Goal: Transaction & Acquisition: Purchase product/service

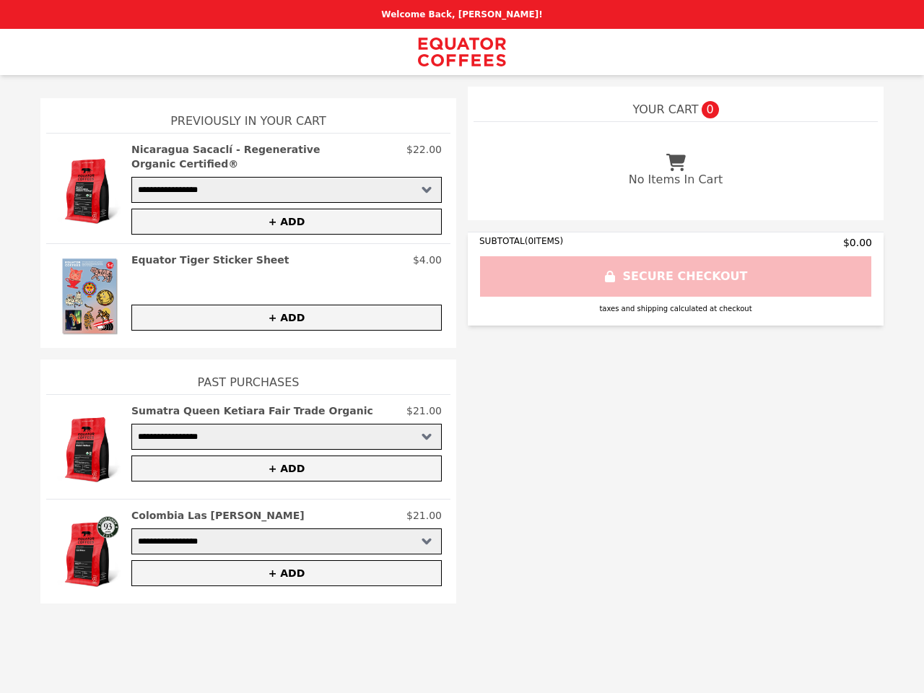
click at [89, 185] on img at bounding box center [89, 188] width 69 height 92
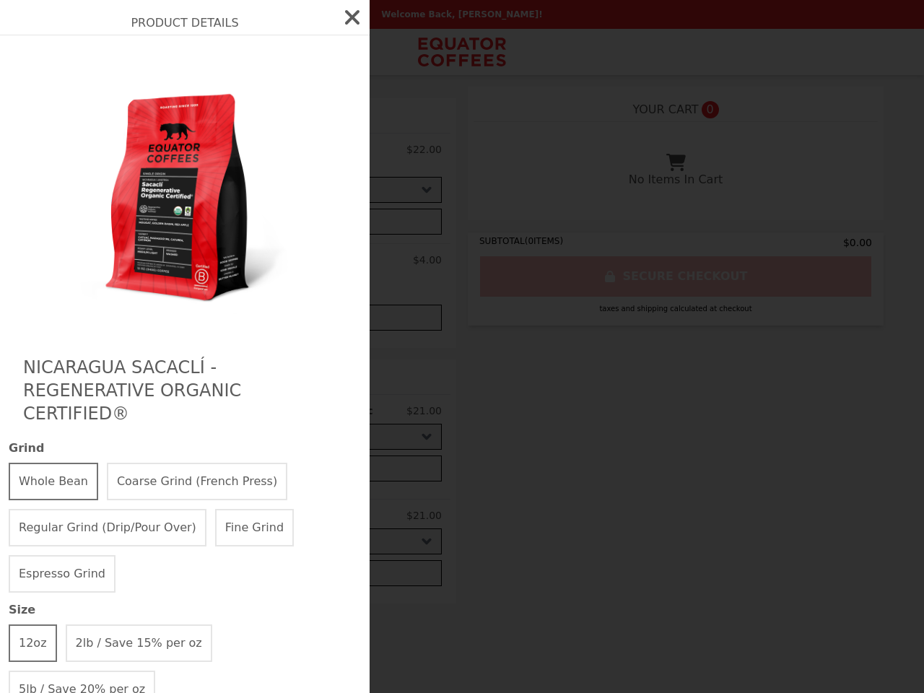
click at [286, 207] on div "Product Details Nicaragua Sacaclí - Regenerative Organic Certified® Grind Whole…" at bounding box center [462, 346] width 924 height 693
click at [89, 290] on img at bounding box center [185, 188] width 264 height 277
click at [286, 254] on img at bounding box center [185, 188] width 264 height 277
click at [286, 312] on div "Product Details Nicaragua Sacaclí - Regenerative Organic Certified® Grind Whole…" at bounding box center [462, 346] width 924 height 693
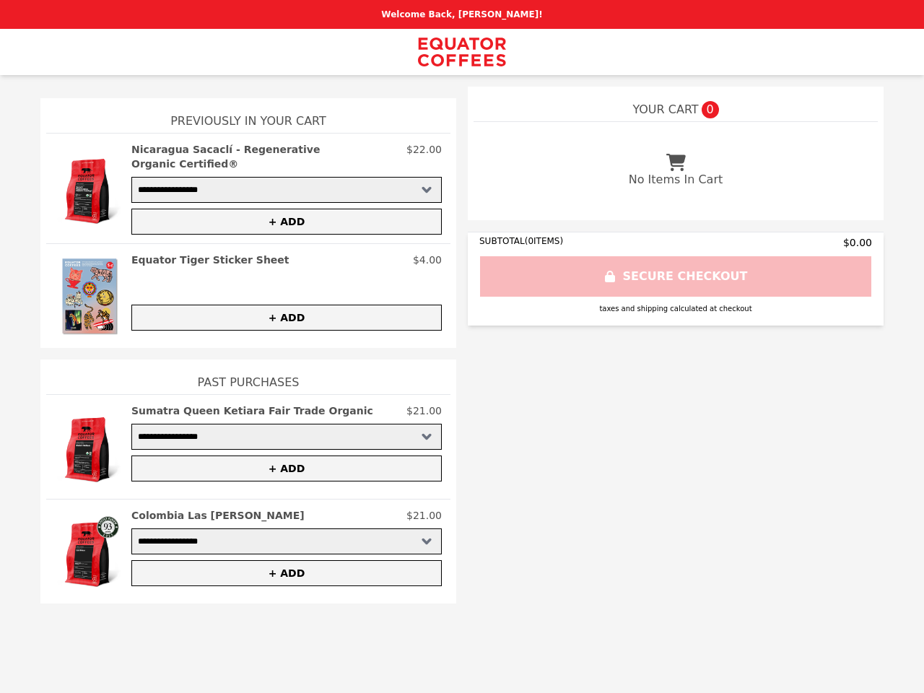
click at [89, 441] on img at bounding box center [89, 446] width 69 height 87
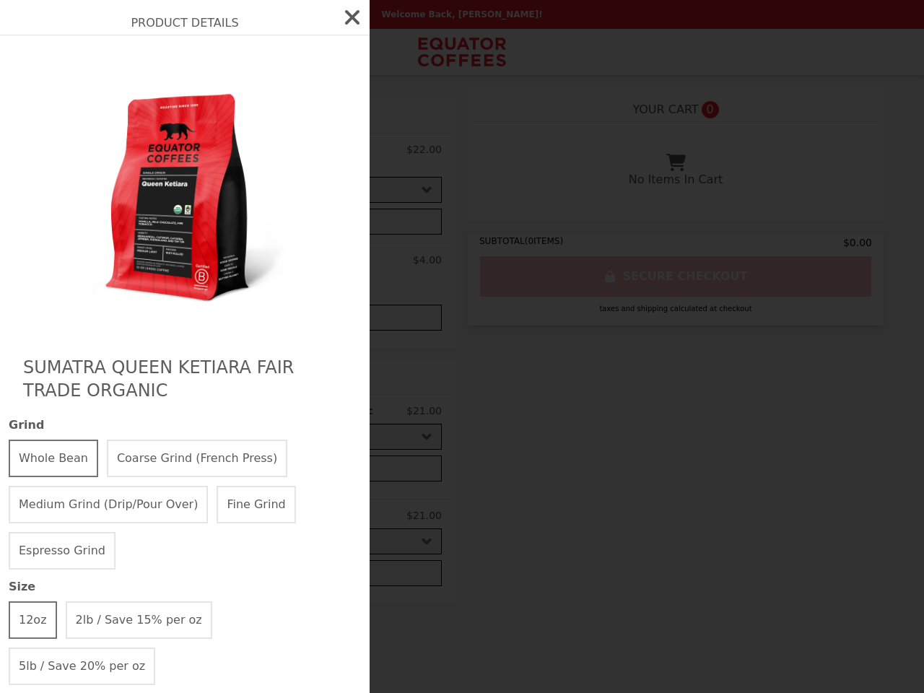
click at [286, 405] on div "Product Details Sumatra Queen Ketiara Fair Trade Organic Grind Whole Bean Coars…" at bounding box center [462, 346] width 924 height 693
click at [286, 463] on div "Whole Bean Coarse Grind (French Press) Medium Grind (Drip/Pour Over) Fine Grind…" at bounding box center [185, 504] width 352 height 130
click at [89, 546] on div "Product Details Sumatra Queen Ketiara Fair Trade Organic Grind Whole Bean Coars…" at bounding box center [462, 346] width 924 height 693
